Goal: Task Accomplishment & Management: Manage account settings

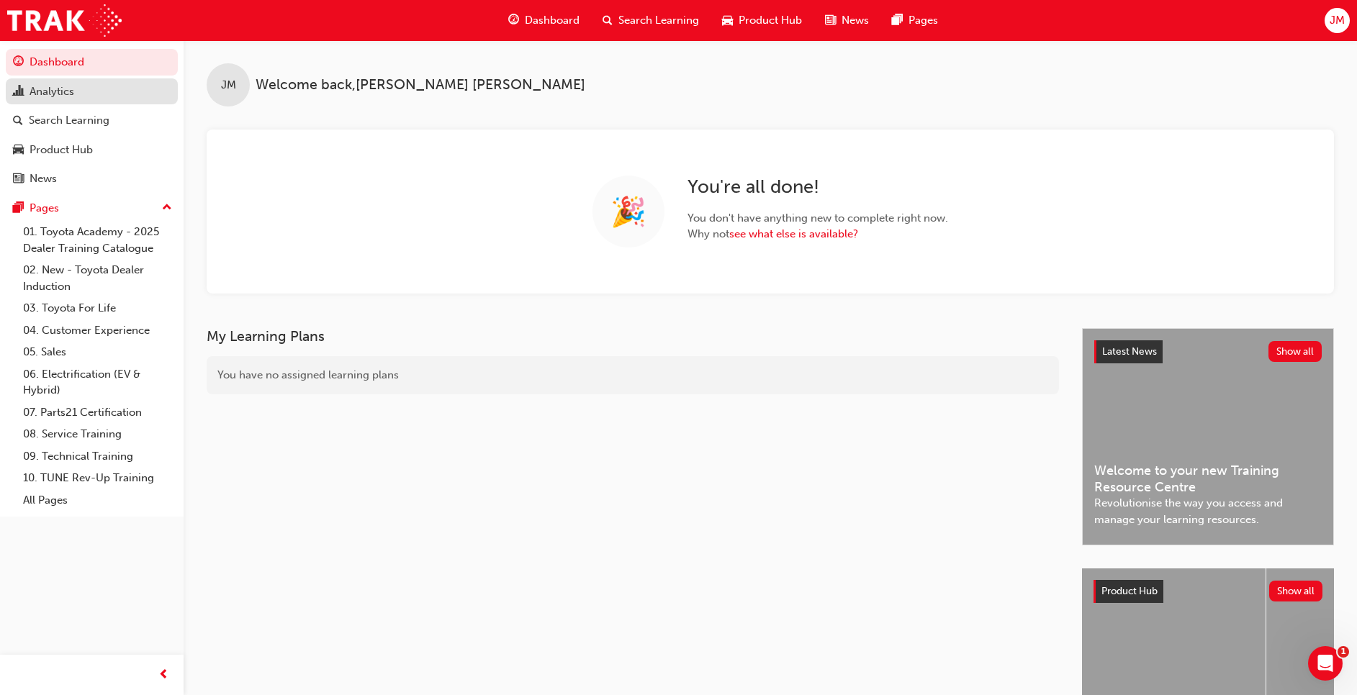
click at [39, 99] on div "Analytics" at bounding box center [52, 91] width 45 height 17
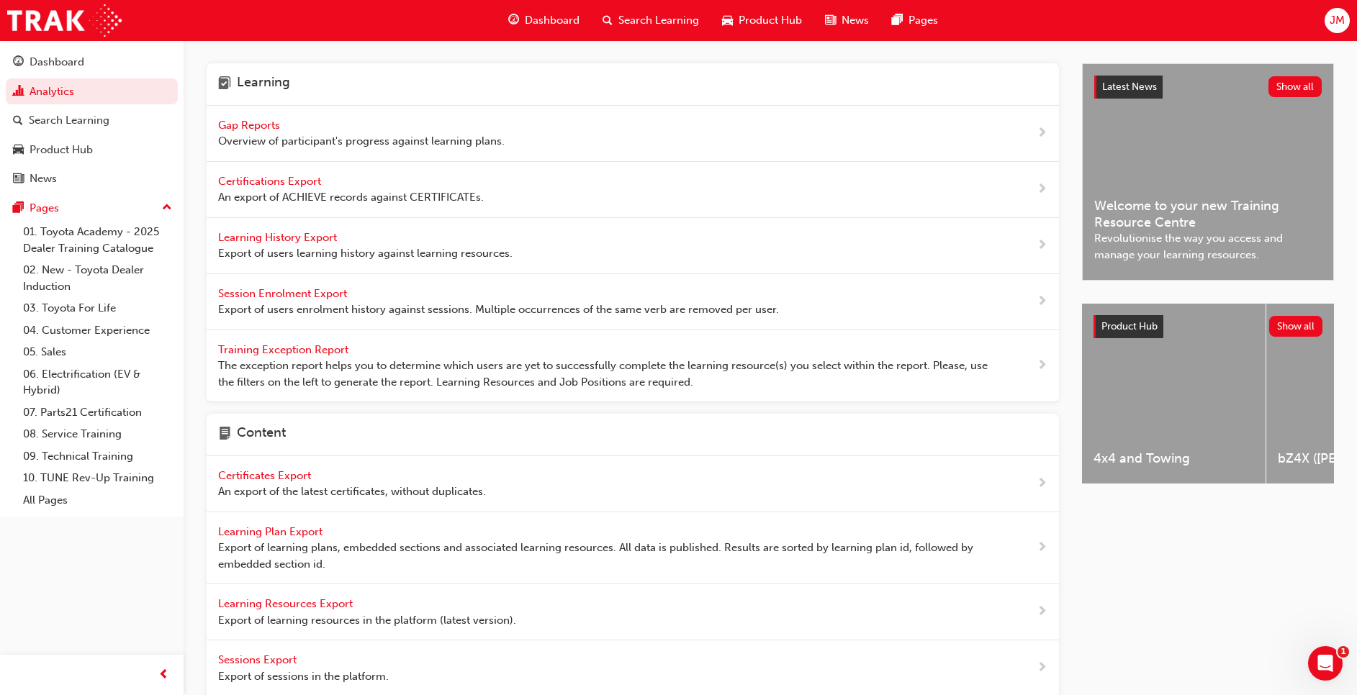
click at [250, 125] on span "Gap Reports" at bounding box center [250, 125] width 65 height 13
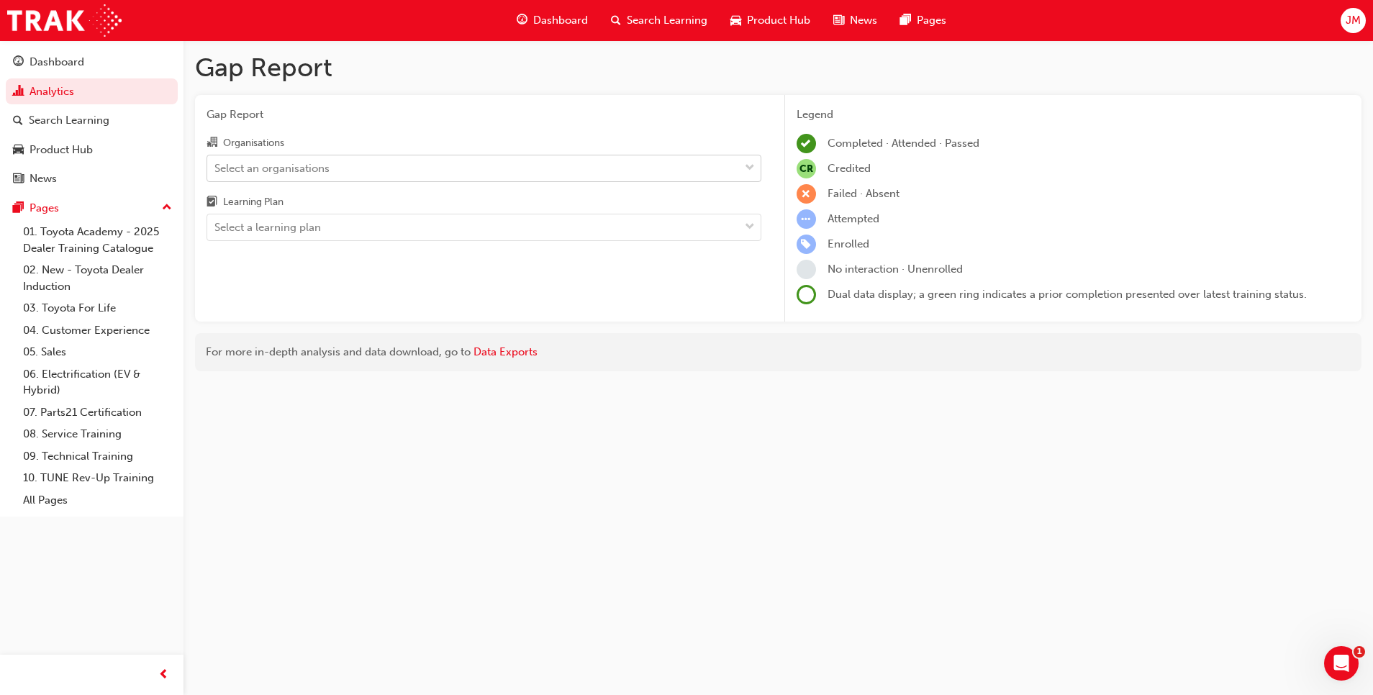
click at [320, 170] on div "Select an organisations" at bounding box center [271, 168] width 115 height 17
click at [216, 170] on input "Organisations Select an organisations" at bounding box center [214, 167] width 1 height 12
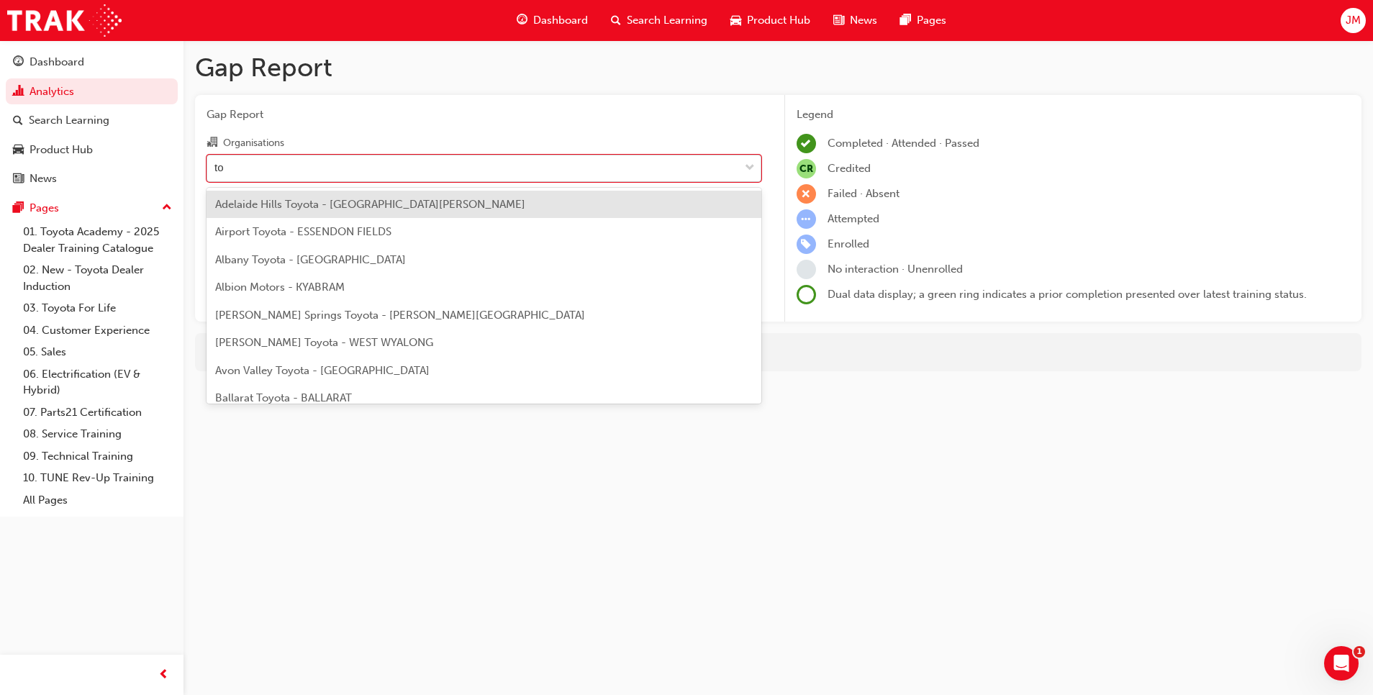
type input "too"
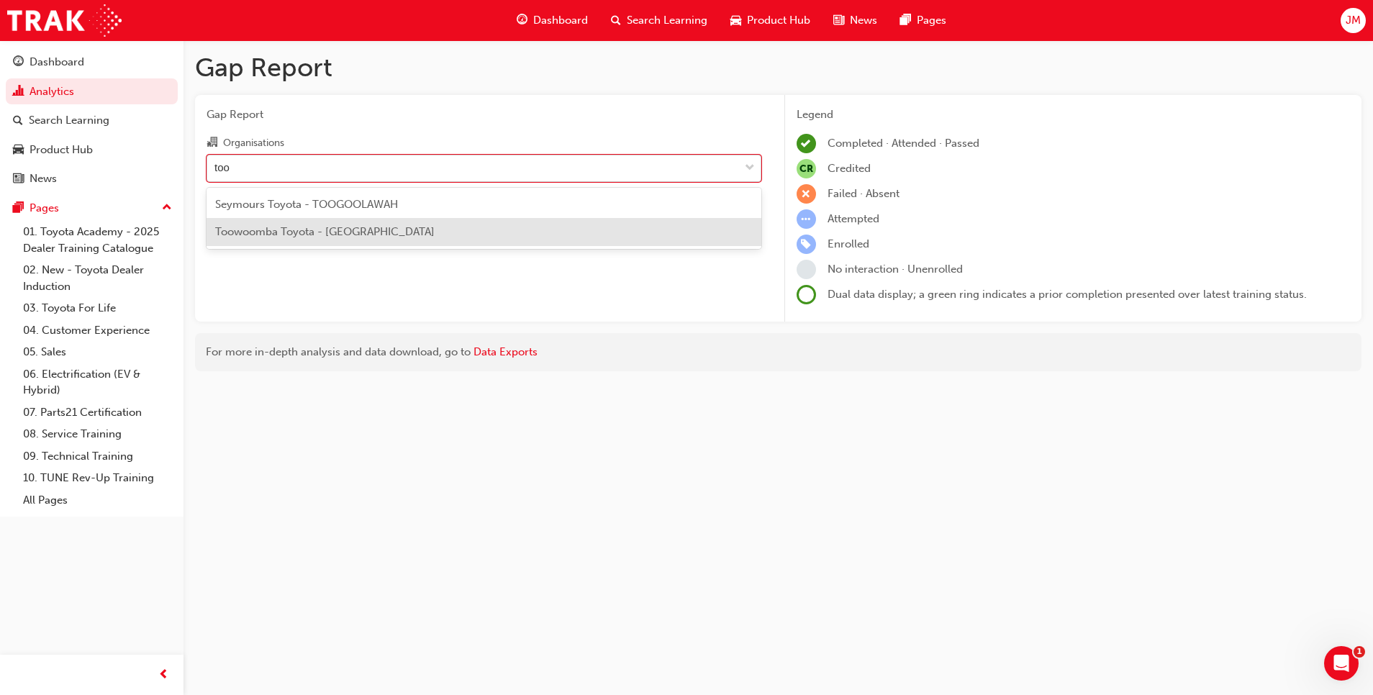
click at [262, 232] on span "Toowoomba Toyota - [GEOGRAPHIC_DATA]" at bounding box center [324, 231] width 219 height 13
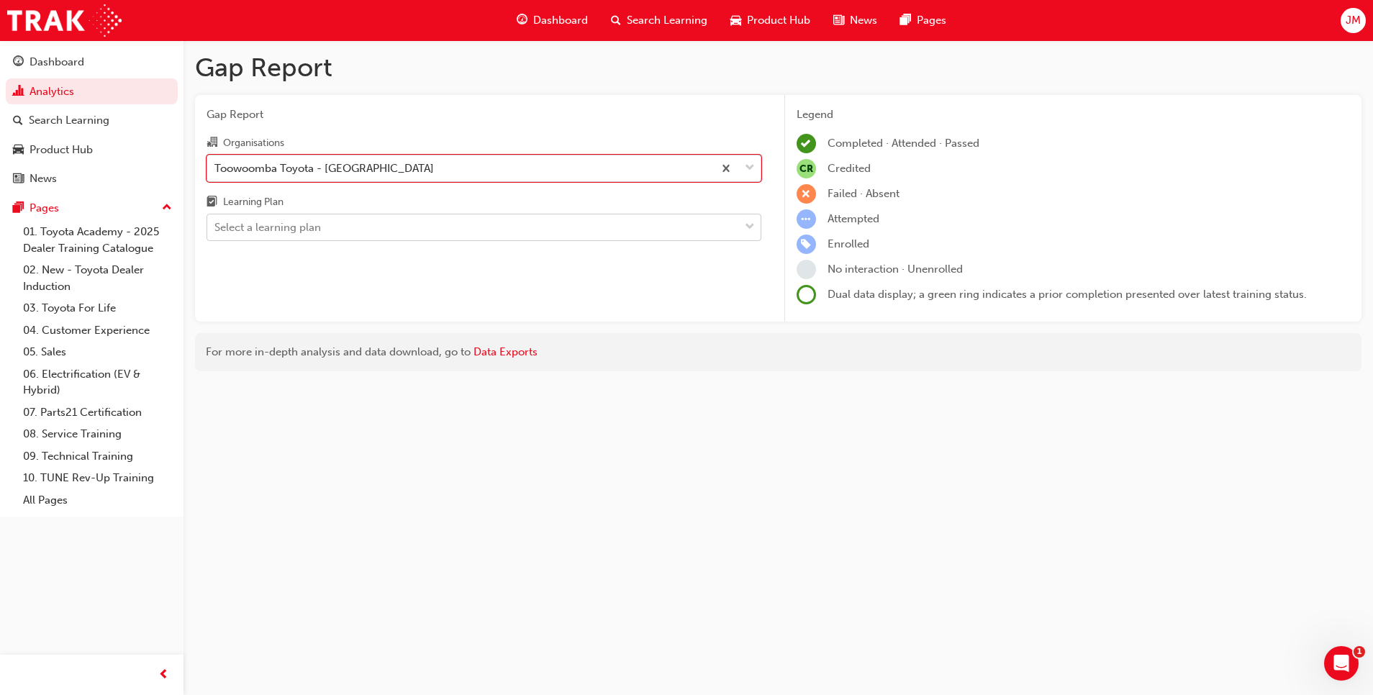
click at [362, 229] on div "Select a learning plan" at bounding box center [473, 227] width 532 height 25
click at [216, 229] on input "Learning Plan Select a learning plan" at bounding box center [214, 227] width 1 height 12
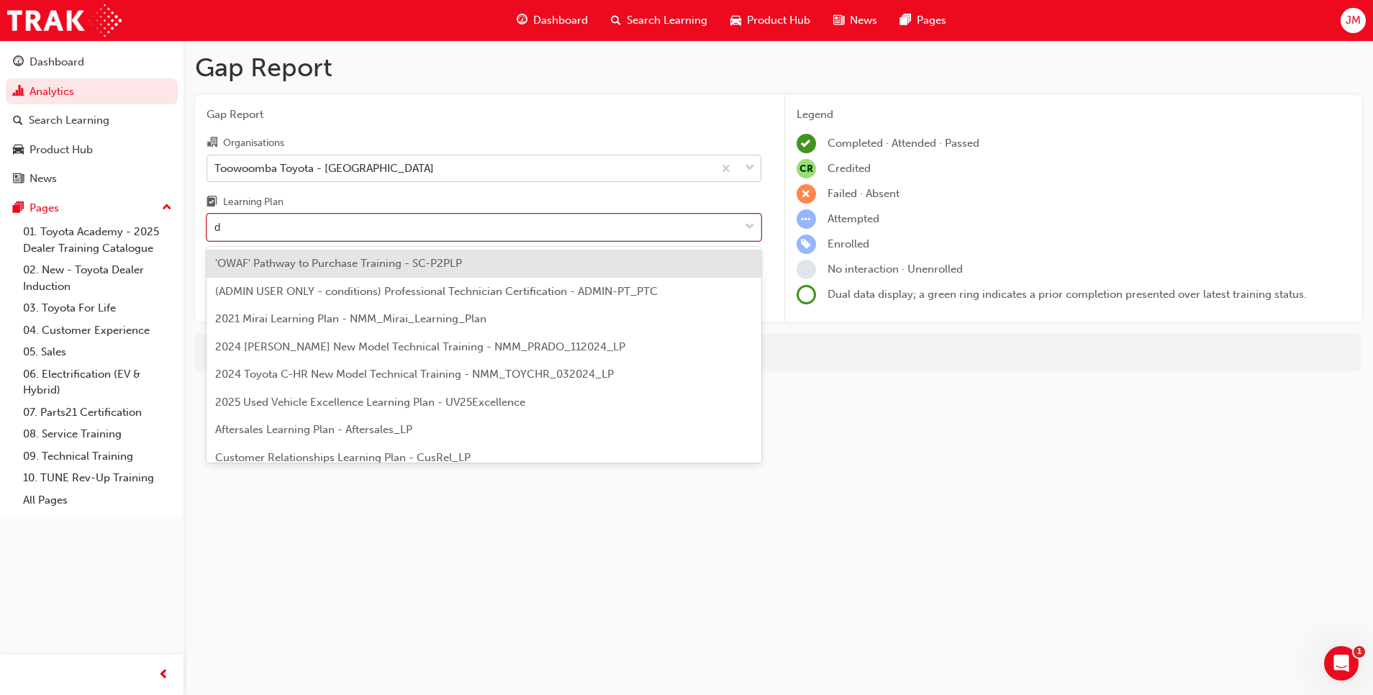
type input "dt"
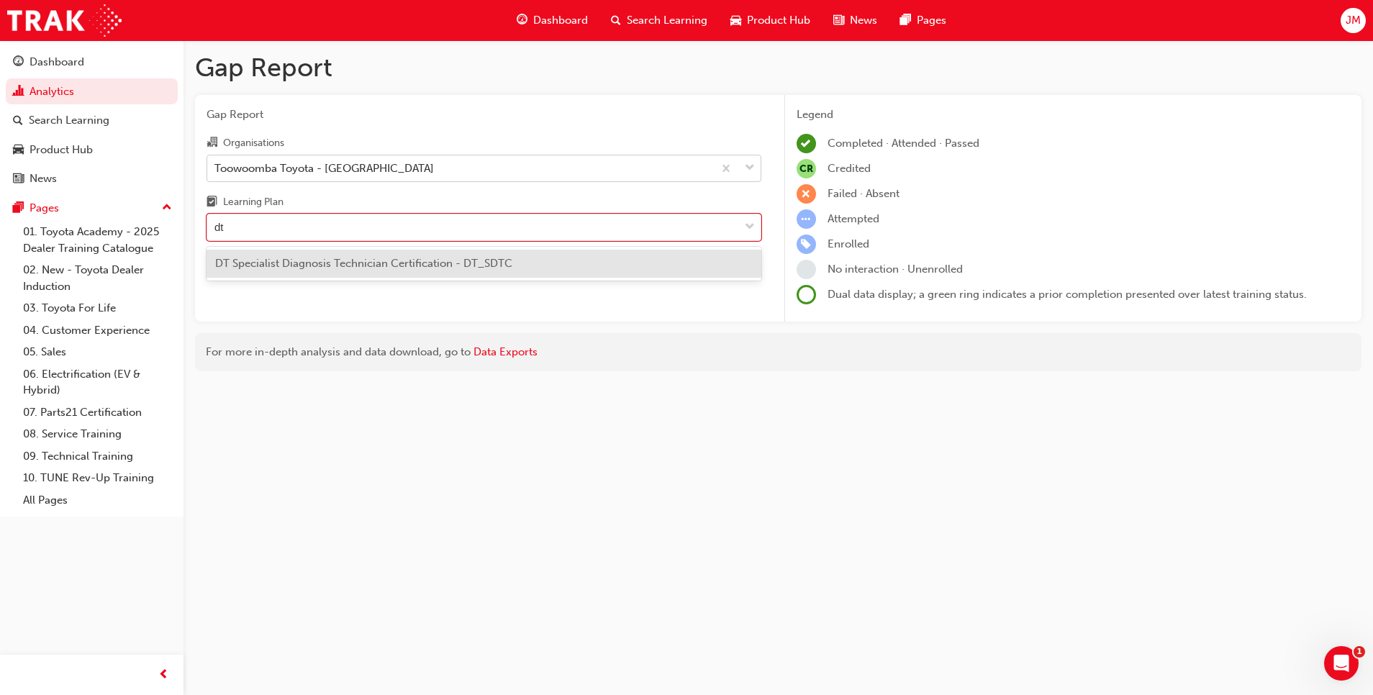
click at [350, 261] on span "DT Specialist Diagnosis Technician Certification - DT_SDTC" at bounding box center [363, 263] width 297 height 13
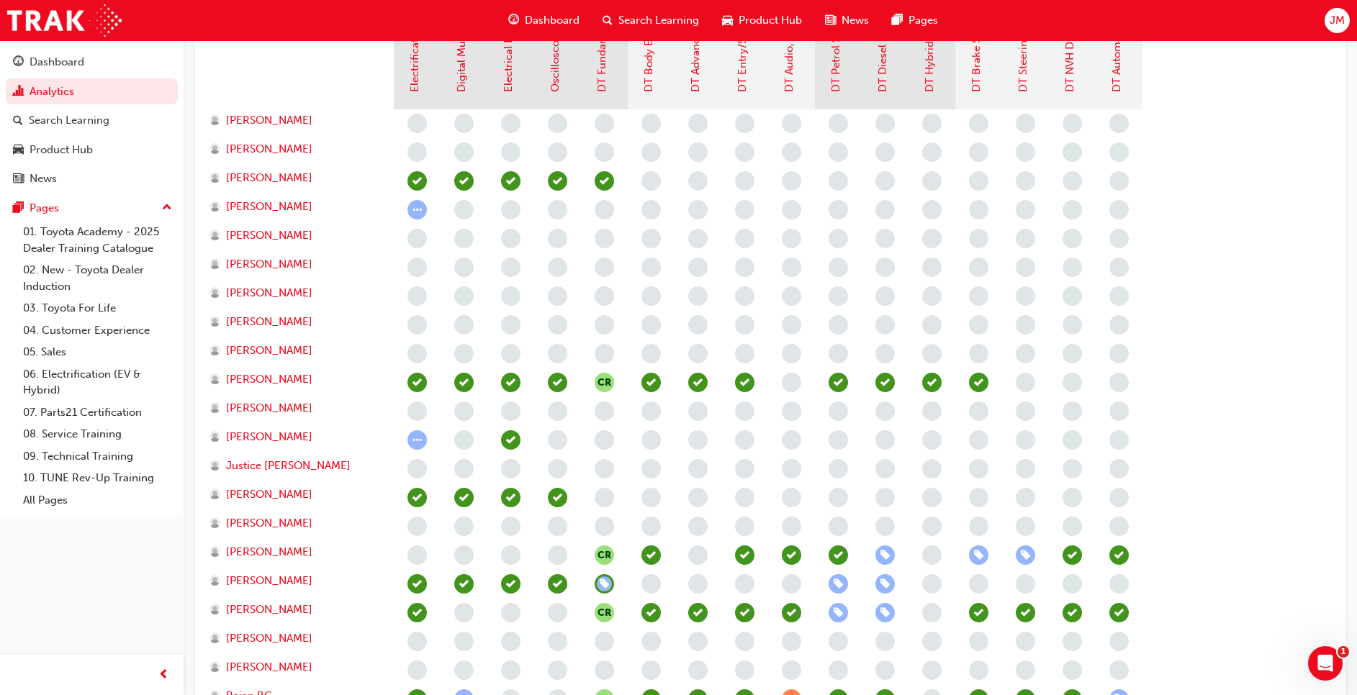
scroll to position [540, 0]
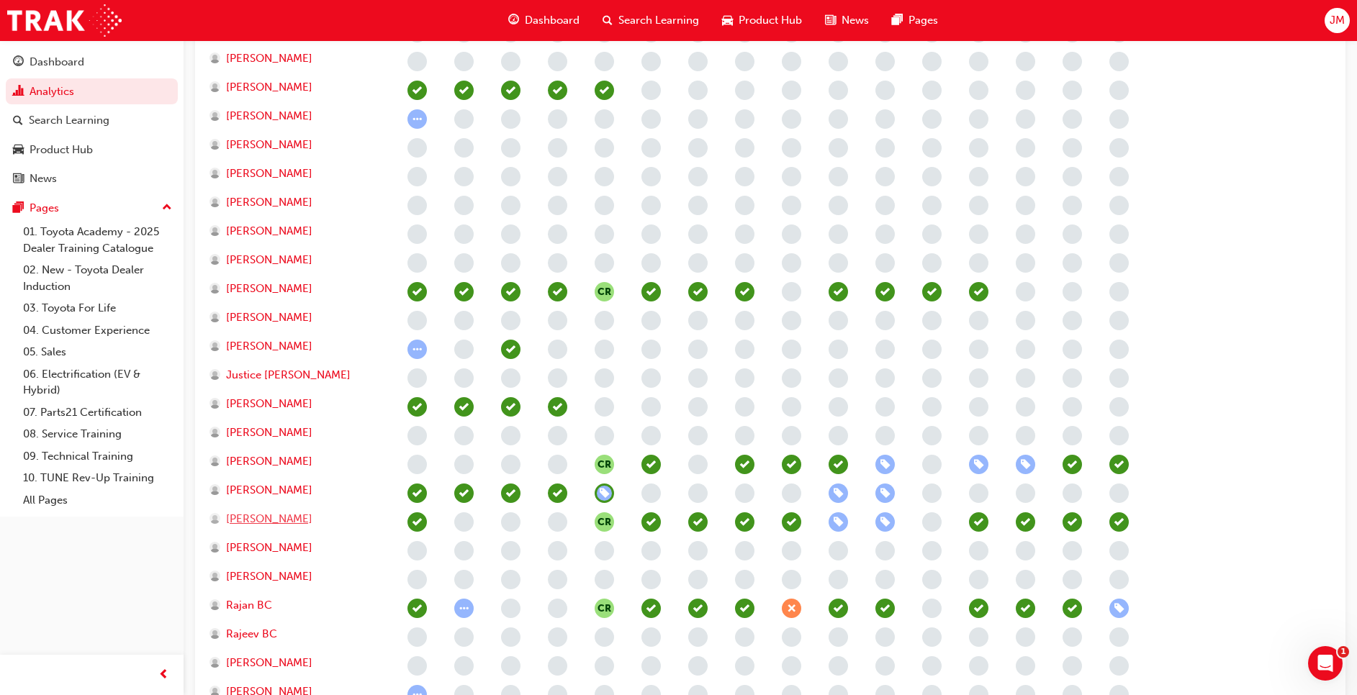
click at [266, 522] on span "[PERSON_NAME]" at bounding box center [269, 519] width 86 height 17
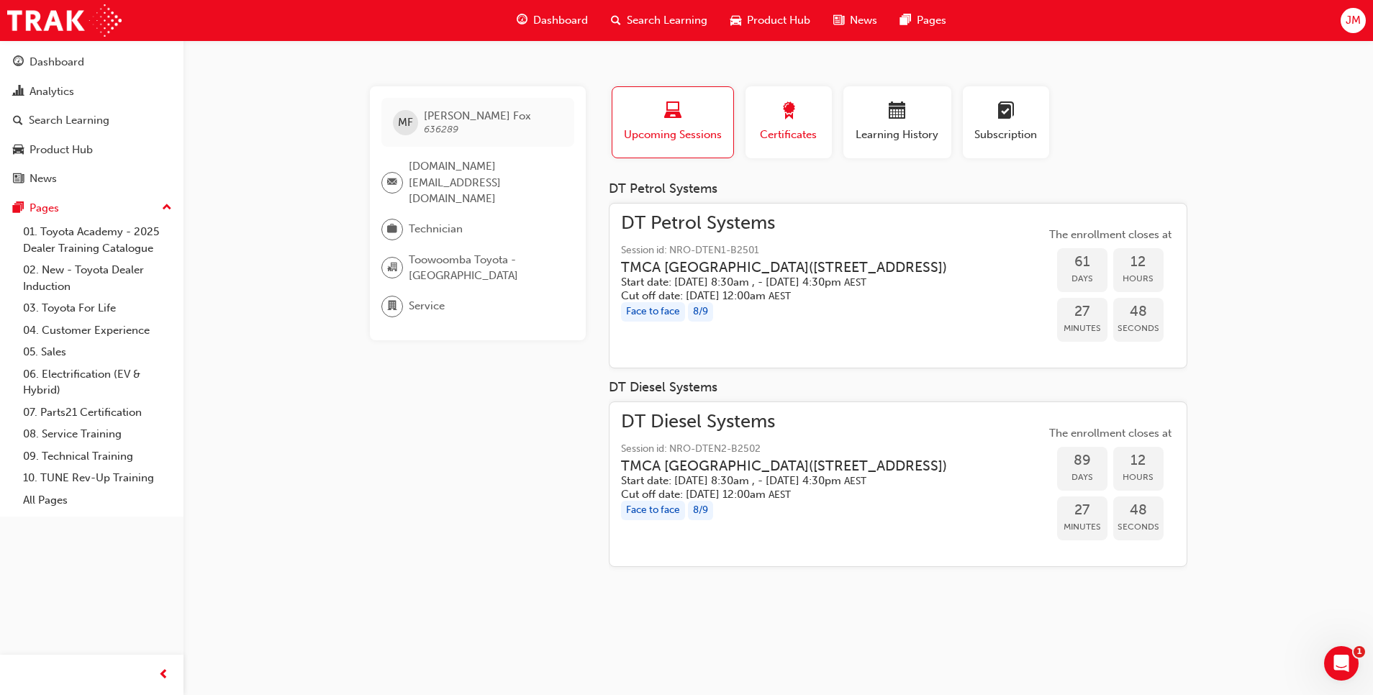
click at [806, 114] on div "button" at bounding box center [788, 113] width 65 height 22
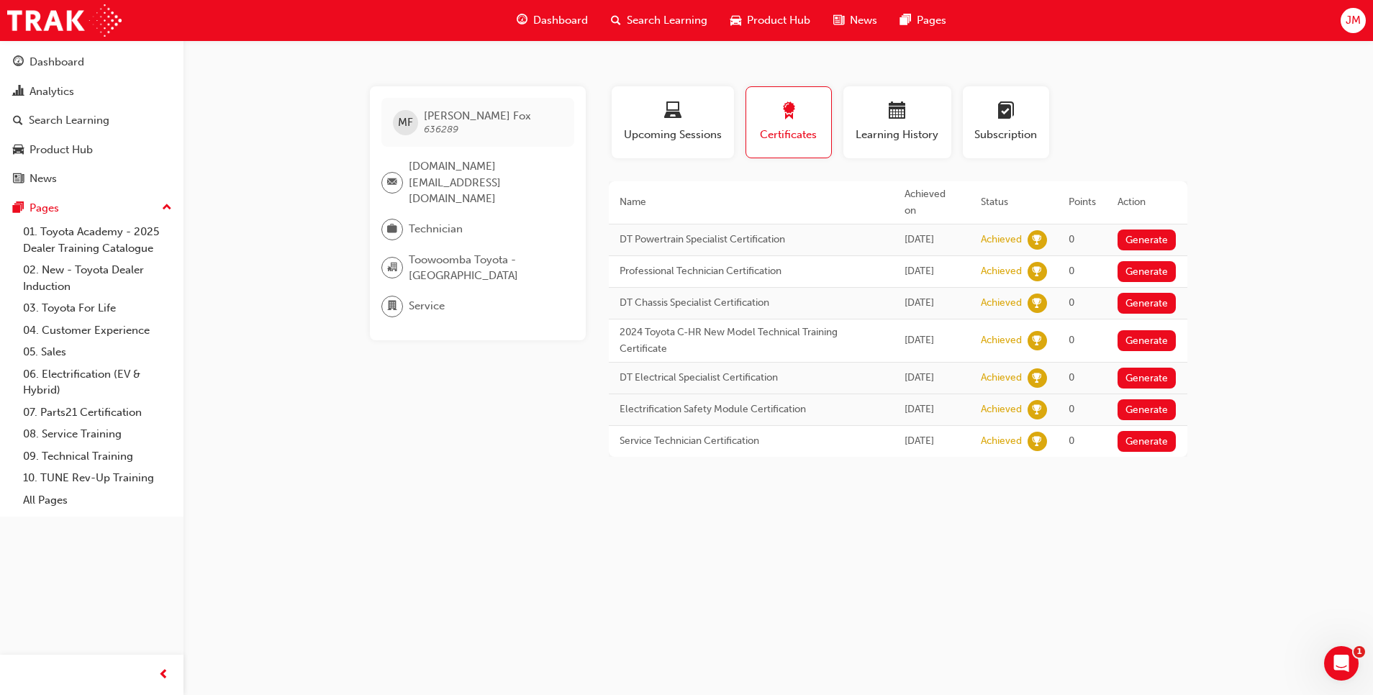
click at [905, 235] on span "[DATE]" at bounding box center [920, 239] width 30 height 12
click at [1359, 26] on span "JM" at bounding box center [1353, 20] width 15 height 17
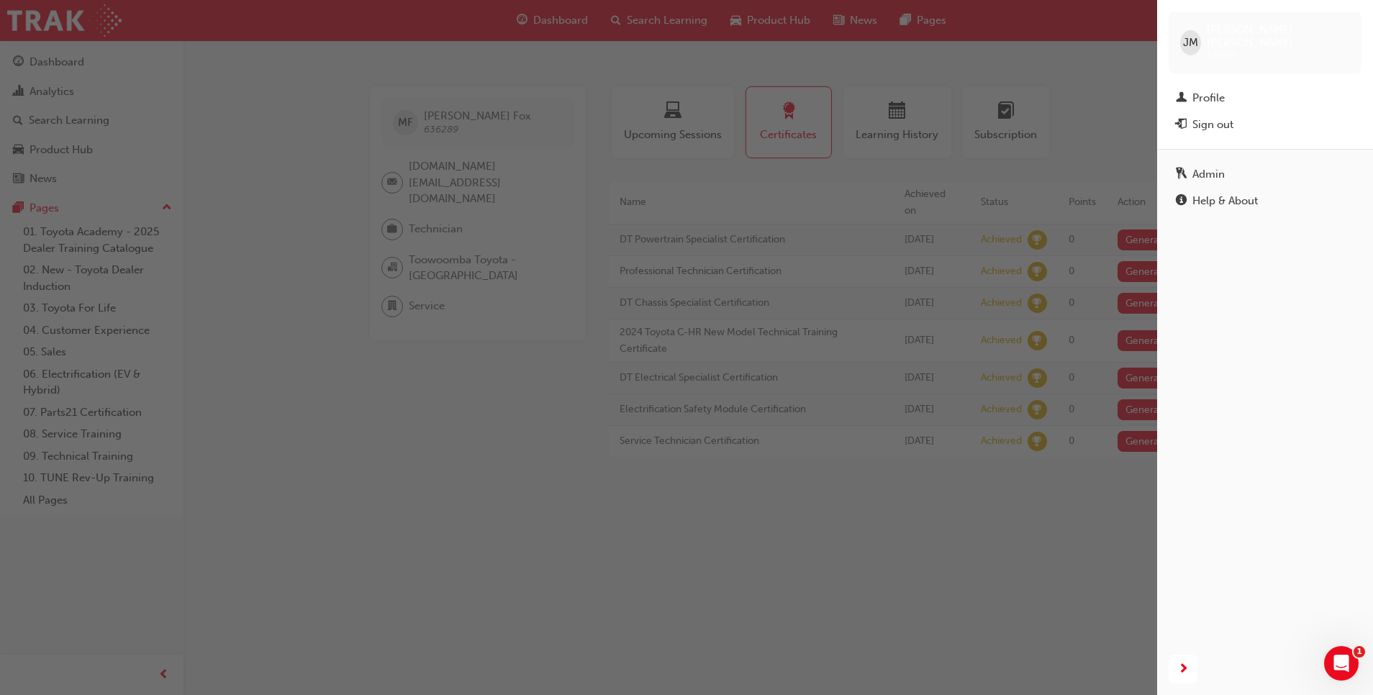
click at [1223, 172] on link "Admin" at bounding box center [1265, 174] width 193 height 27
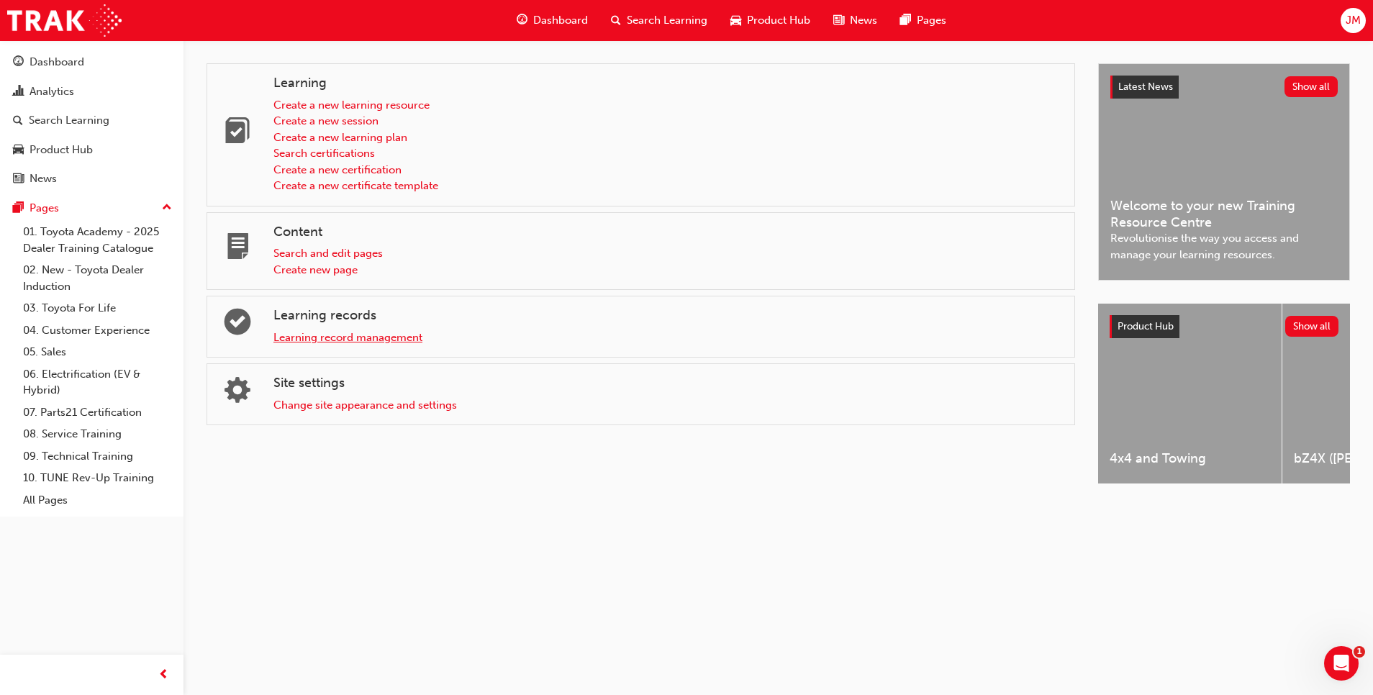
click at [388, 337] on link "Learning record management" at bounding box center [347, 337] width 149 height 13
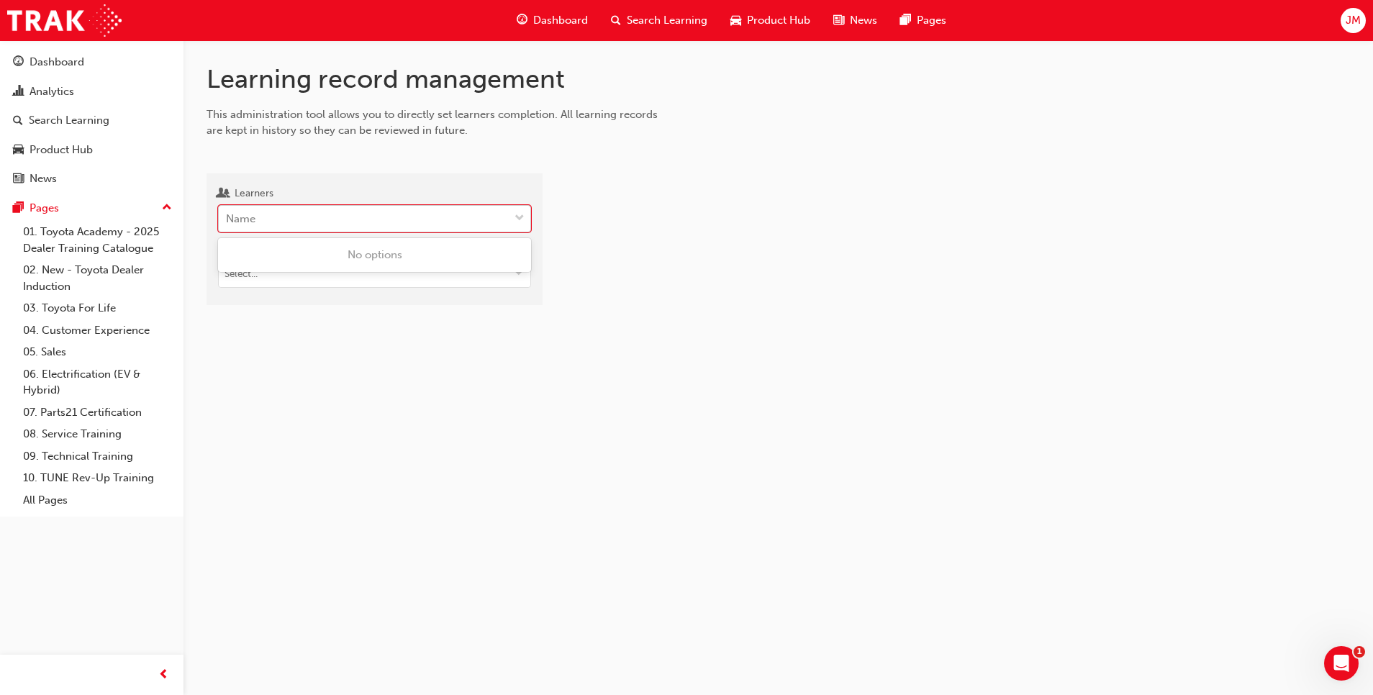
click at [335, 223] on div "Name" at bounding box center [364, 219] width 290 height 25
click at [227, 223] on input "Learners 0 results available. Use Up and Down to choose options, press Enter to…" at bounding box center [226, 218] width 1 height 12
type input "fox"
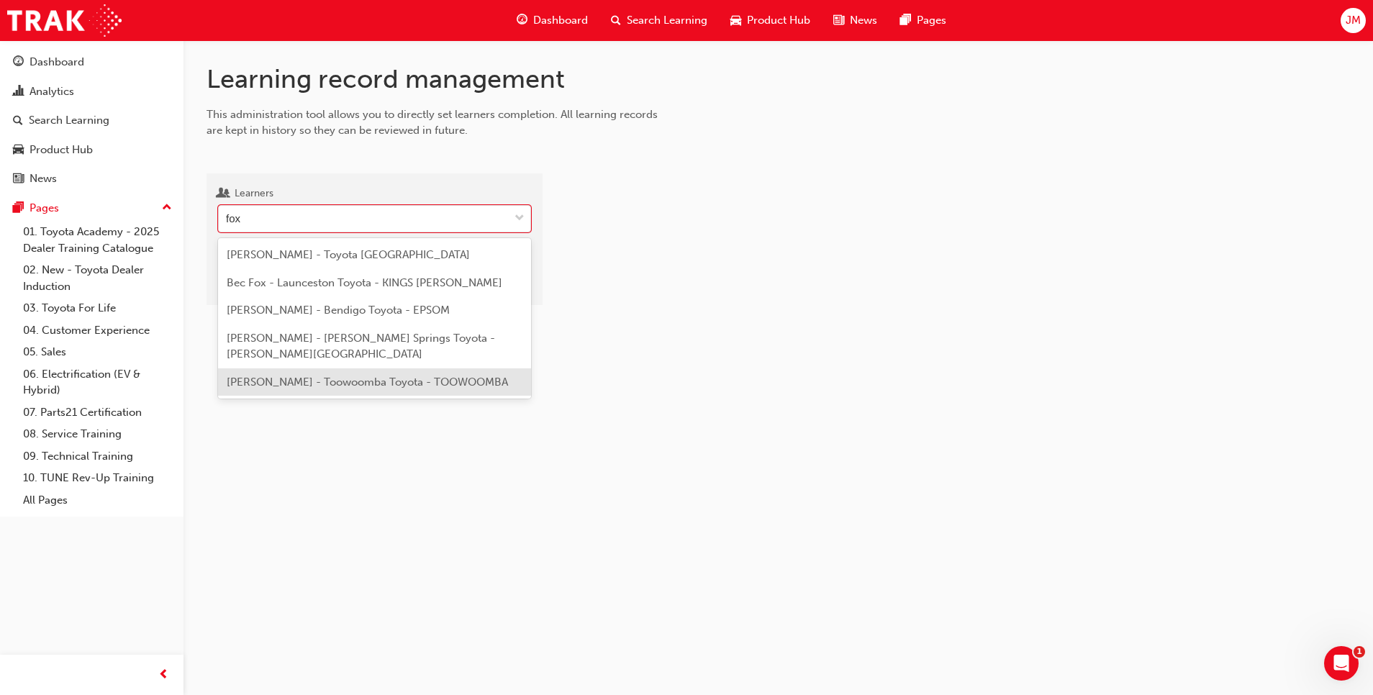
click at [355, 376] on span "[PERSON_NAME] - Toowoomba Toyota - TOOWOOMBA" at bounding box center [367, 382] width 281 height 13
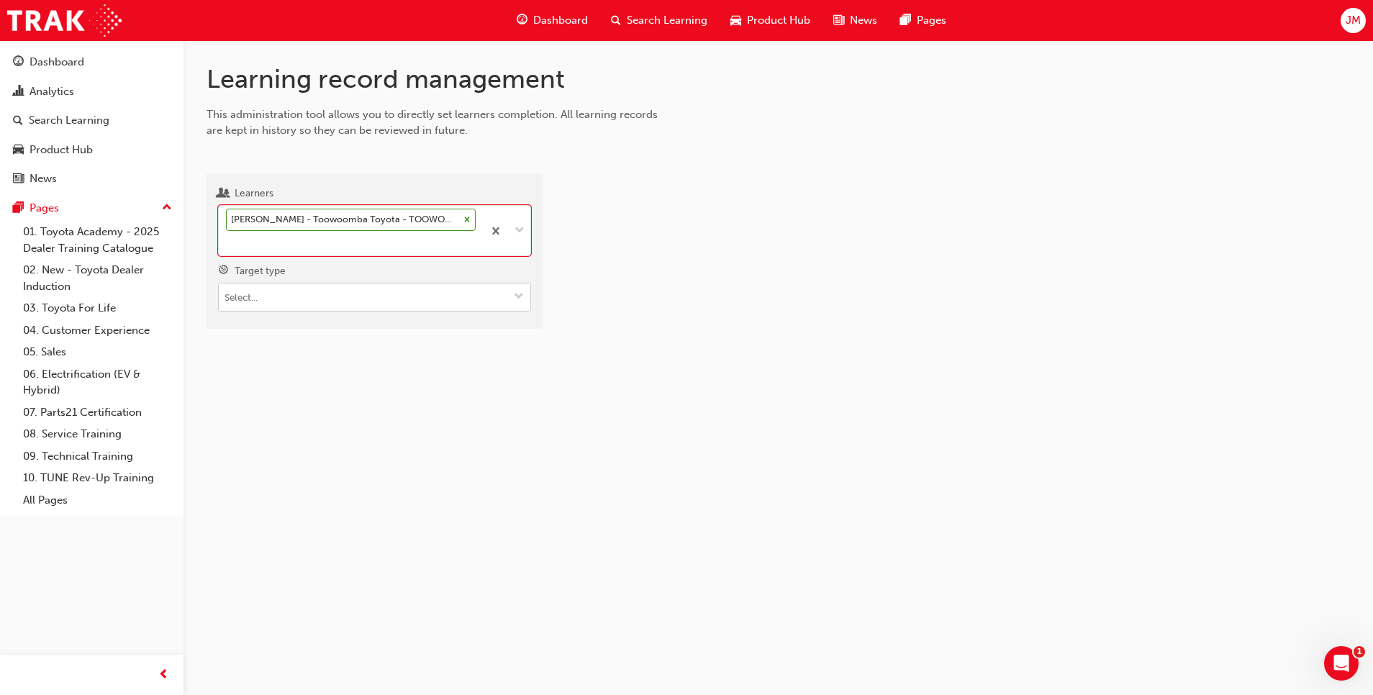
click at [494, 284] on input "Target type" at bounding box center [375, 297] width 312 height 27
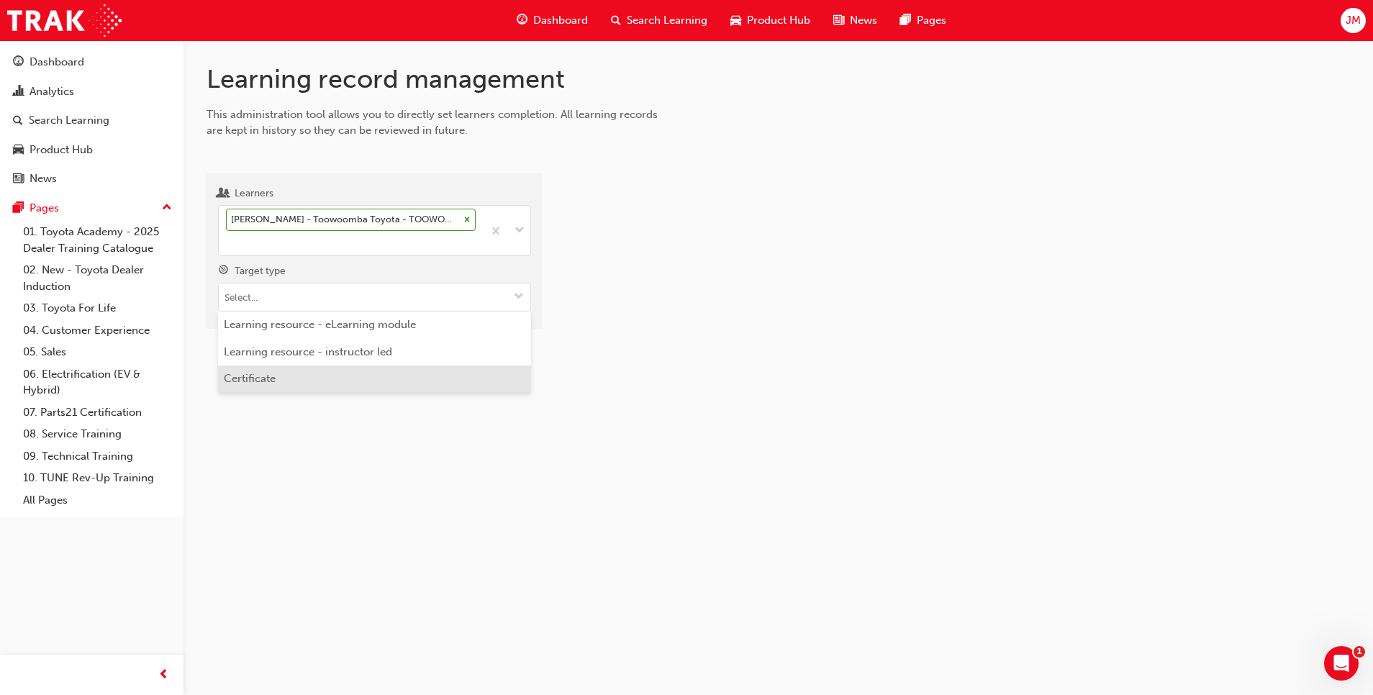
click at [284, 366] on li "Certificate" at bounding box center [374, 379] width 313 height 27
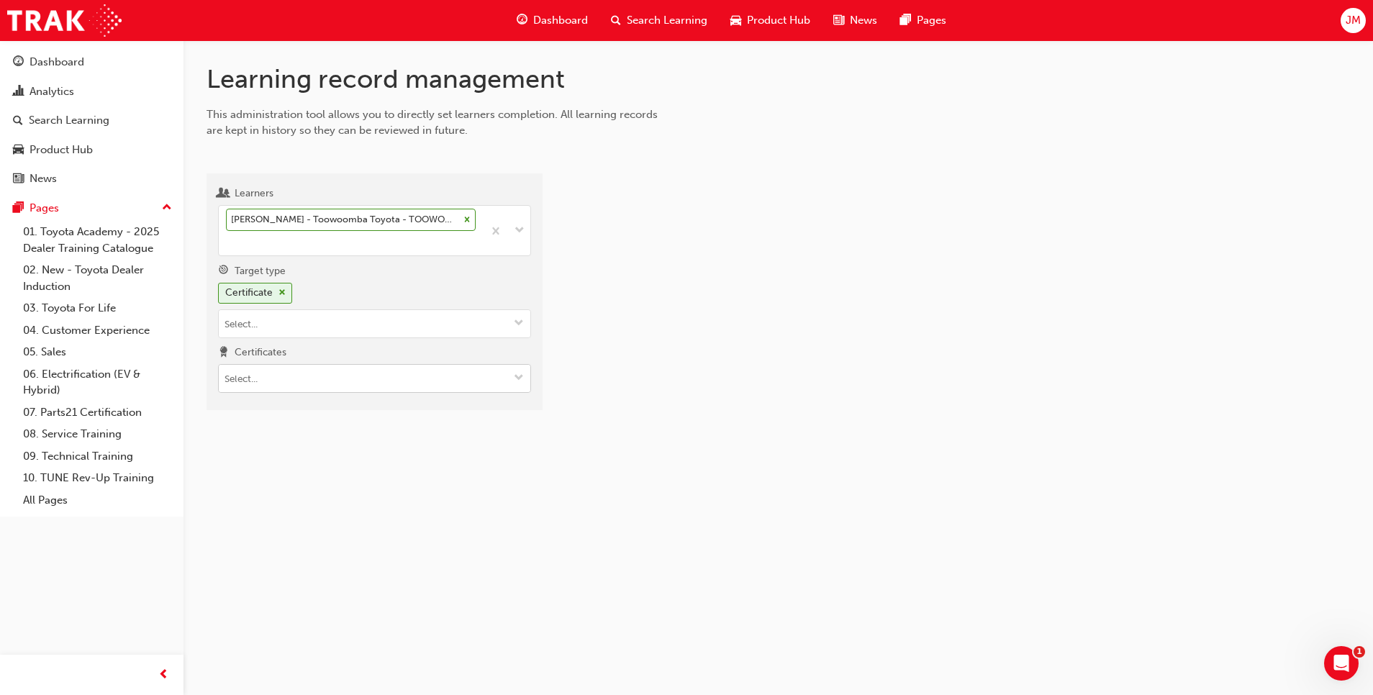
click at [494, 365] on input "Certificates" at bounding box center [375, 378] width 312 height 27
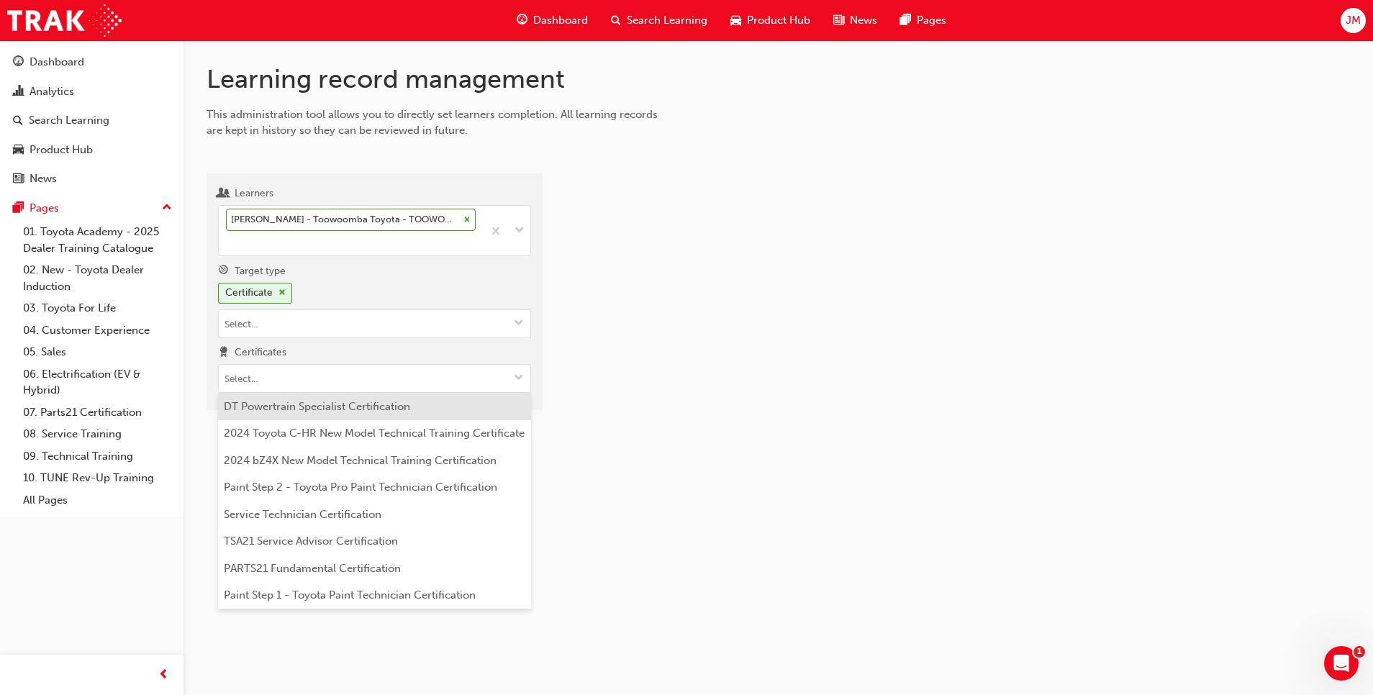
click at [439, 395] on li "DT Powertrain Specialist Certification" at bounding box center [374, 406] width 313 height 27
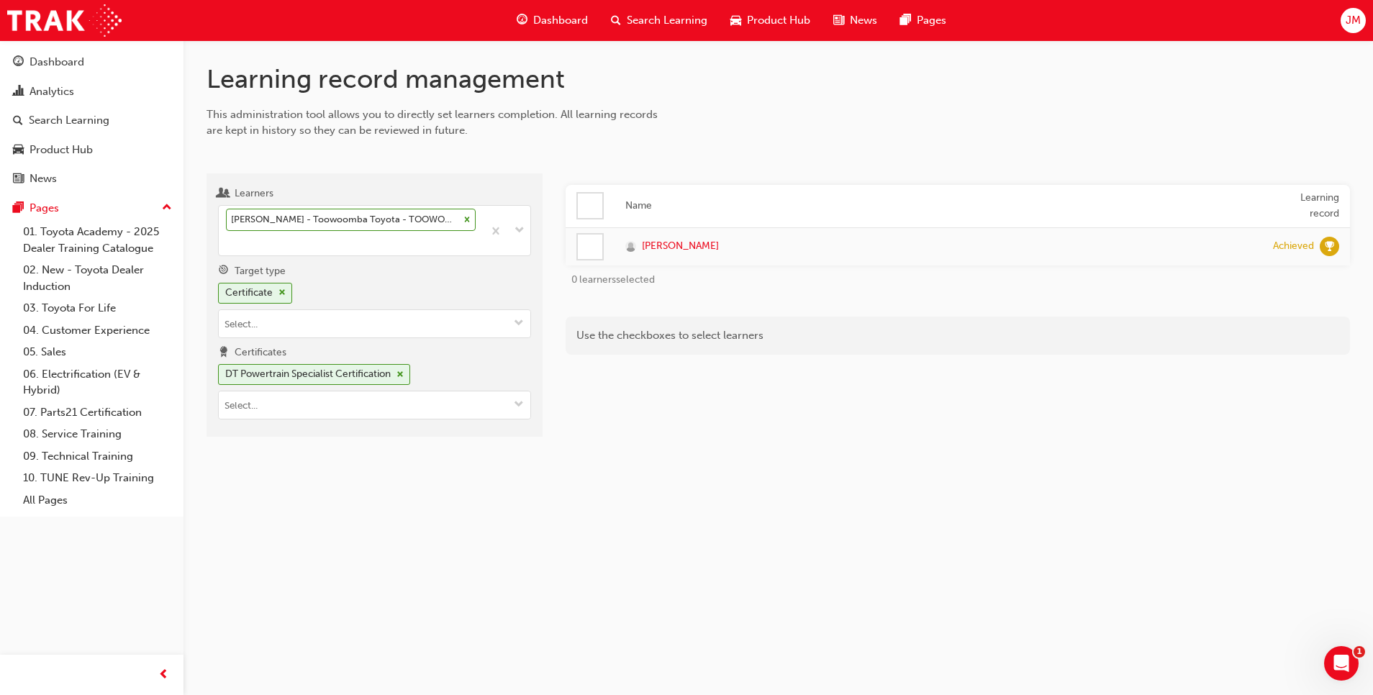
click at [584, 248] on div at bounding box center [590, 247] width 24 height 24
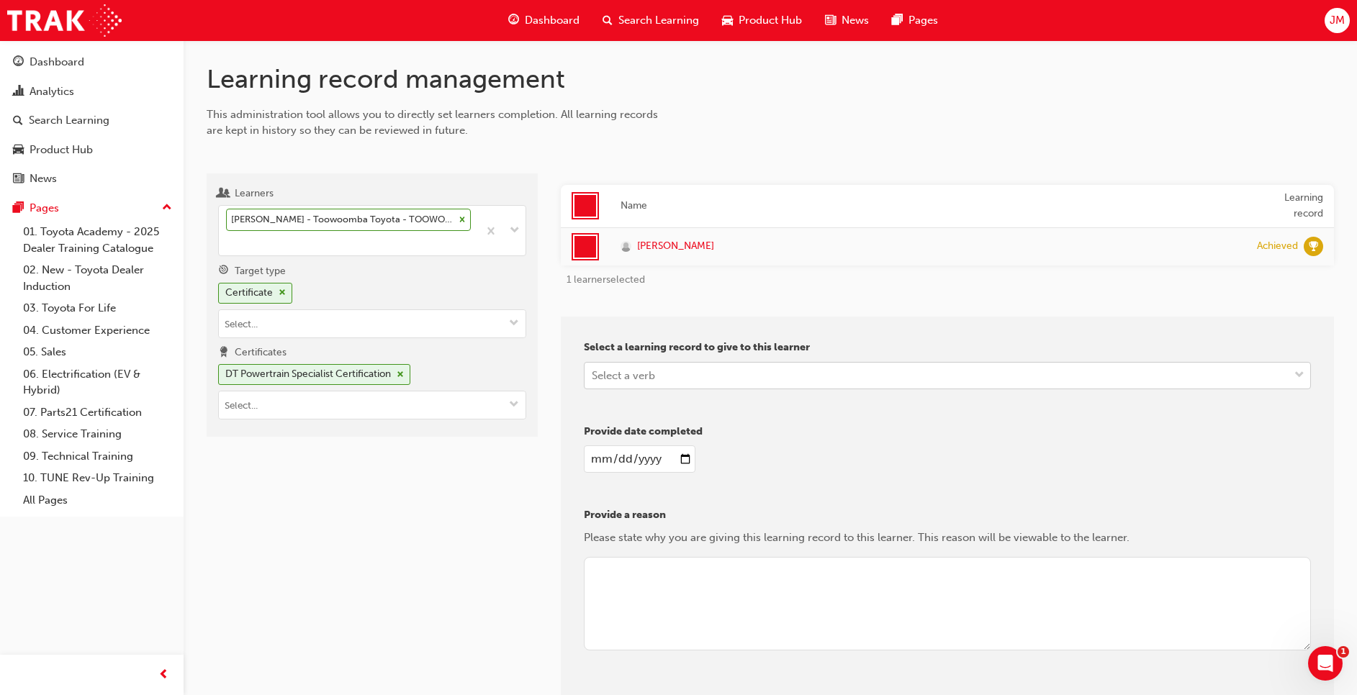
click at [1303, 383] on span "down-icon" at bounding box center [1299, 375] width 10 height 19
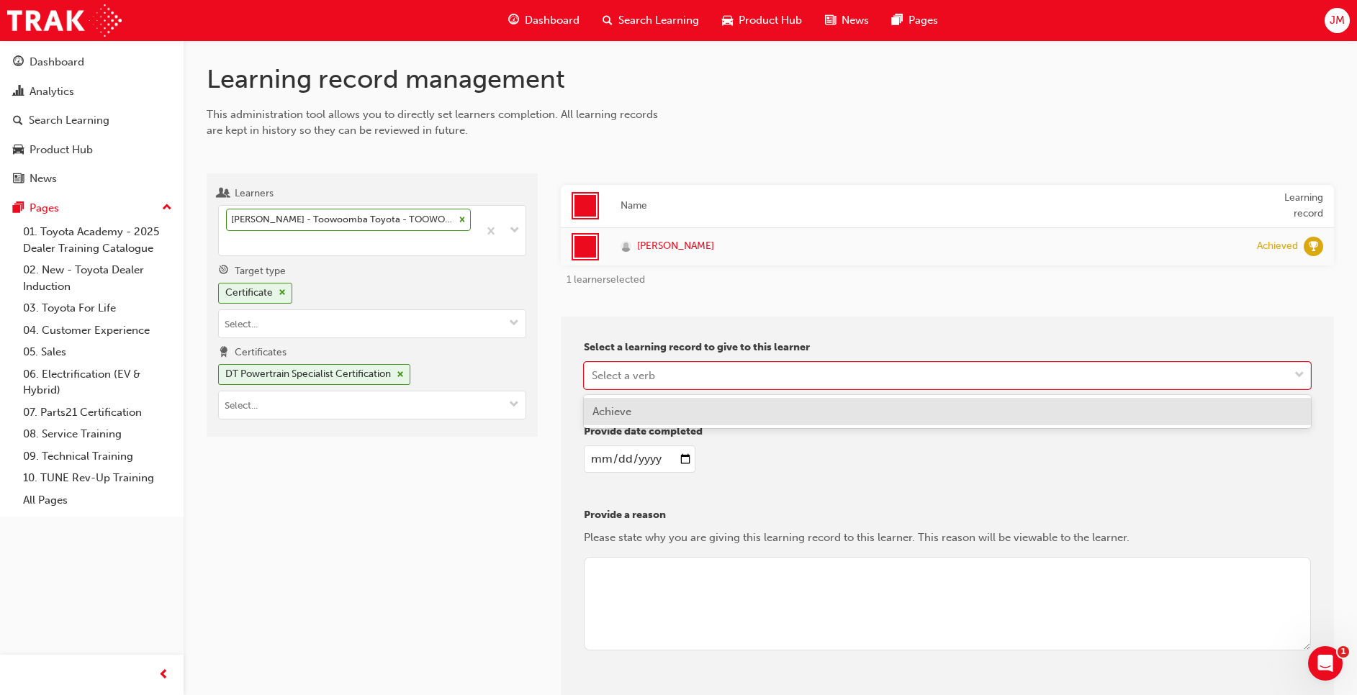
click at [925, 308] on div "Name Learning record [PERSON_NAME] Achieved 1 learner selected Select a learnin…" at bounding box center [947, 449] width 773 height 528
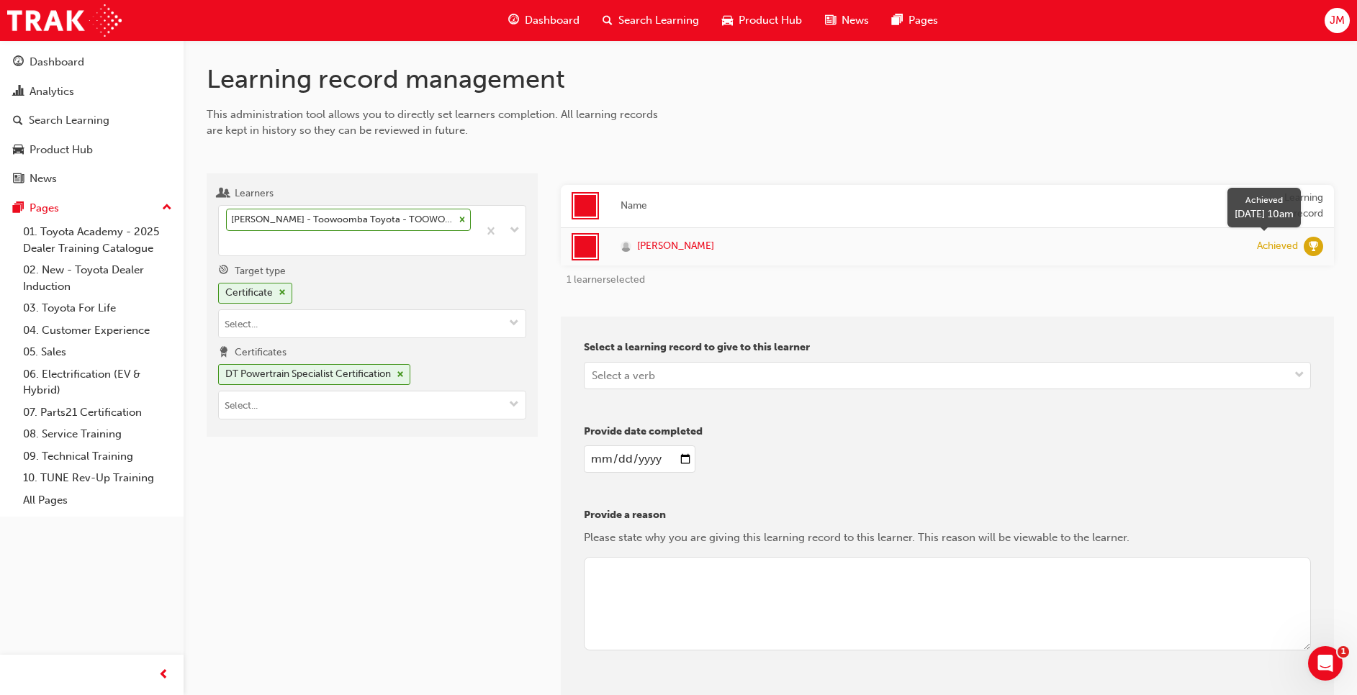
drag, startPoint x: 1301, startPoint y: 246, endPoint x: 640, endPoint y: 302, distance: 662.9
click at [640, 302] on div "Name Learning record [PERSON_NAME] Achieved 1 learner selected Select a learnin…" at bounding box center [947, 449] width 773 height 528
